Goal: Information Seeking & Learning: Learn about a topic

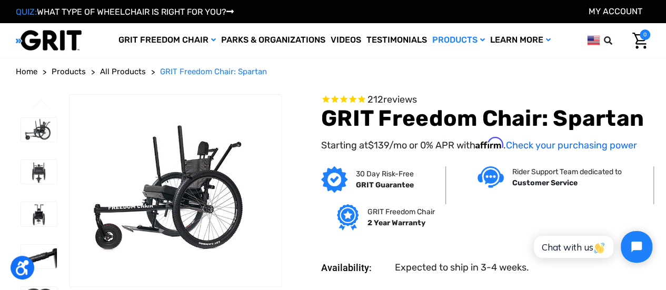
click at [330, 119] on h1 "GRIT Freedom Chair: Spartan" at bounding box center [485, 118] width 329 height 26
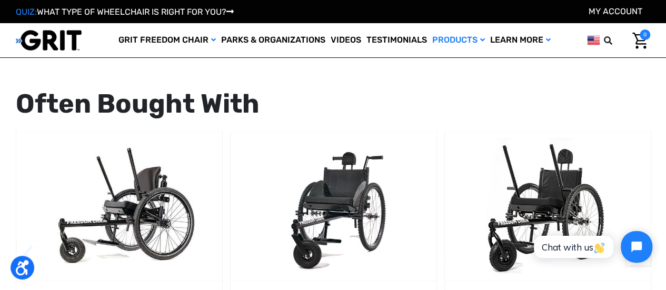
scroll to position [1129, 0]
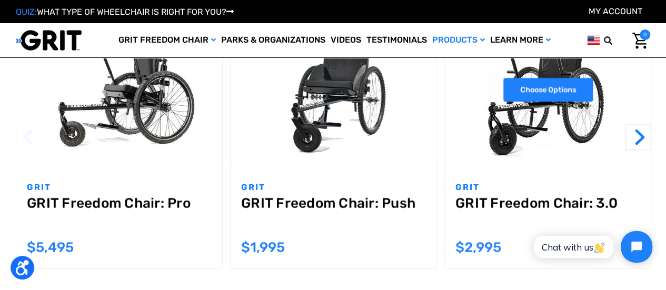
click at [534, 90] on link "Choose Options" at bounding box center [547, 90] width 89 height 24
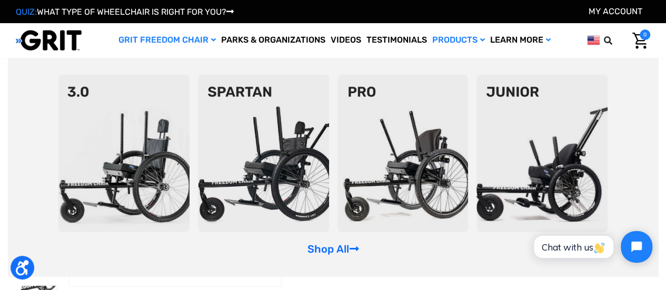
click at [136, 151] on img at bounding box center [123, 153] width 131 height 157
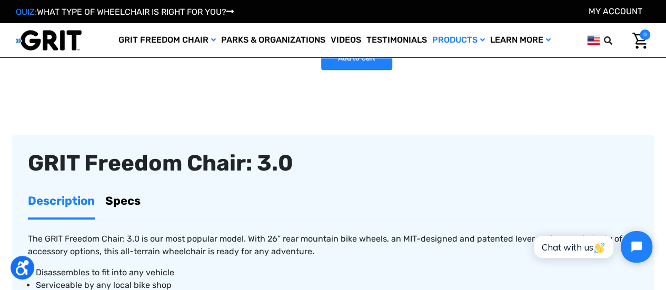
scroll to position [365, 0]
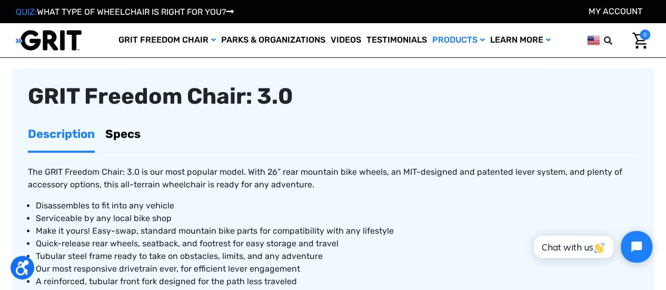
click at [126, 131] on link "Specs" at bounding box center [122, 133] width 35 height 33
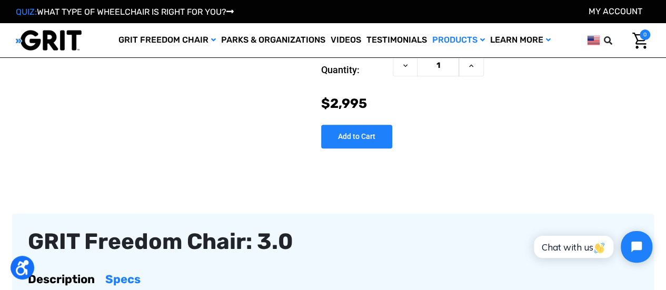
scroll to position [0, 0]
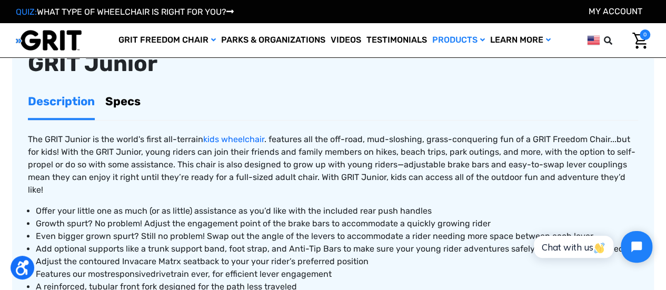
scroll to position [397, 0]
click at [118, 102] on link "Specs" at bounding box center [122, 101] width 35 height 33
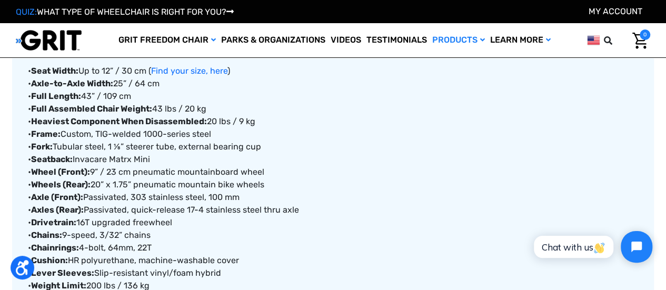
scroll to position [479, 0]
click at [195, 67] on link "Find your size, here" at bounding box center [189, 70] width 76 height 10
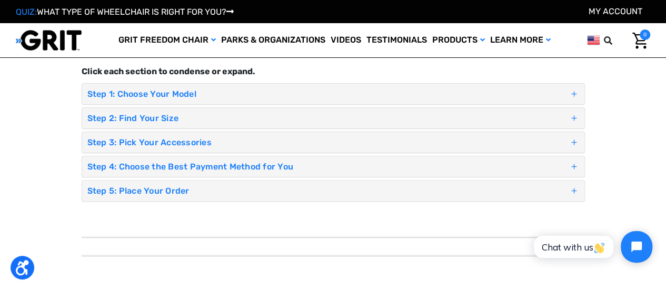
click at [164, 116] on h4 "Step 2: Find Your Size" at bounding box center [328, 118] width 482 height 10
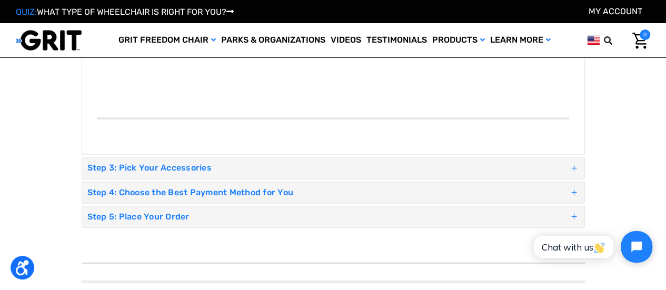
scroll to position [731, 0]
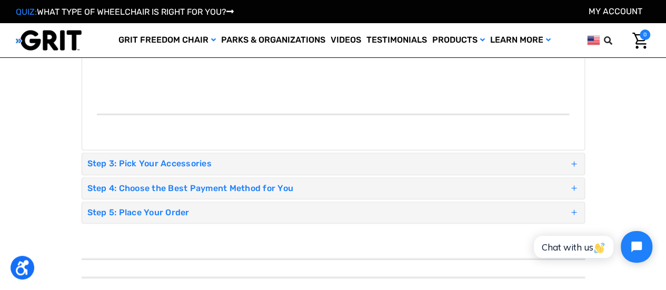
click at [163, 183] on h4 "Step 4: Choose the Best Payment Method for You" at bounding box center [328, 188] width 482 height 10
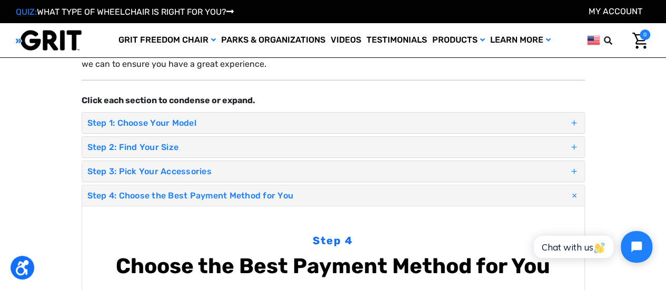
scroll to position [0, 0]
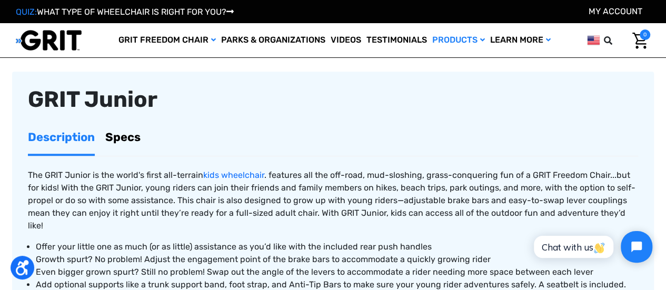
scroll to position [361, 0]
click at [116, 134] on link "Specs" at bounding box center [122, 137] width 35 height 33
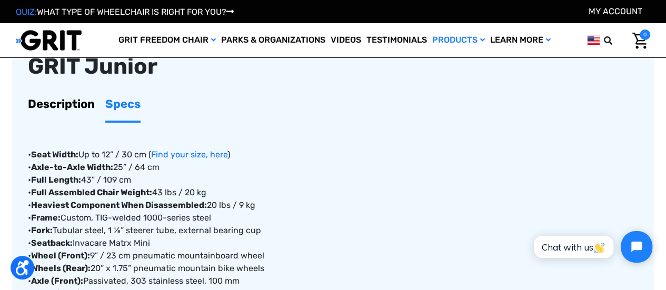
scroll to position [394, 0]
click at [64, 109] on link "Description" at bounding box center [61, 104] width 67 height 33
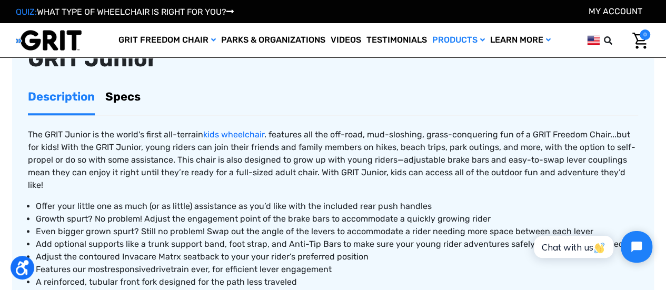
scroll to position [402, 0]
click at [115, 95] on link "Specs" at bounding box center [122, 97] width 35 height 33
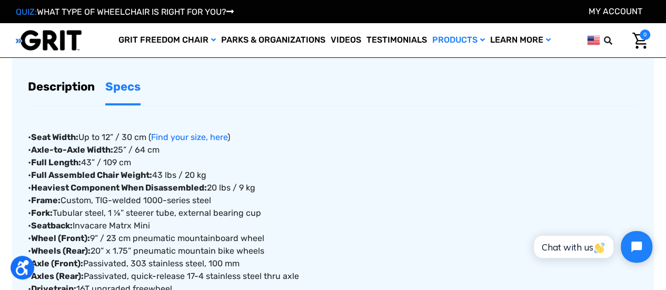
scroll to position [413, 0]
click at [57, 82] on link "Description" at bounding box center [61, 85] width 67 height 33
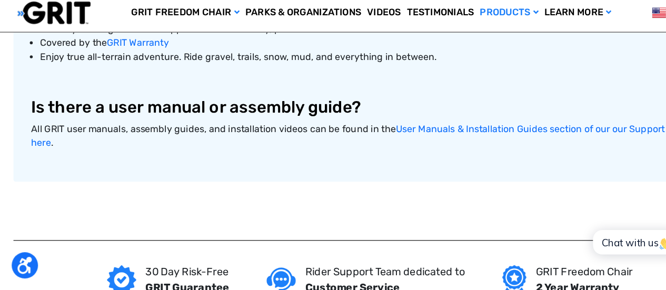
scroll to position [730, 0]
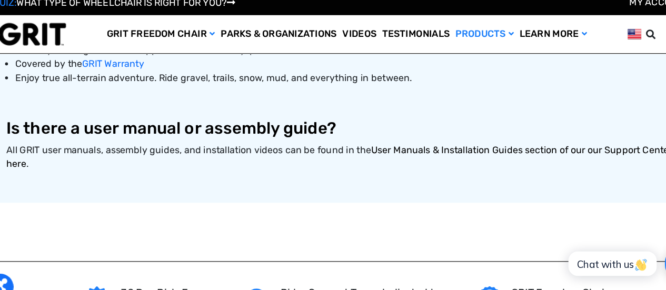
click at [378, 139] on link "User Manuals & Installation Guides section of our our Support Center, here" at bounding box center [328, 150] width 601 height 23
